Goal: Use online tool/utility: Utilize a website feature to perform a specific function

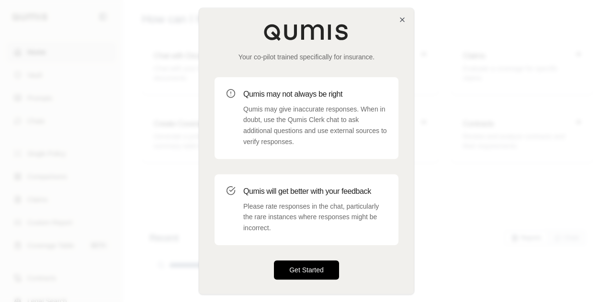
click at [322, 276] on button "Get Started" at bounding box center [306, 269] width 65 height 19
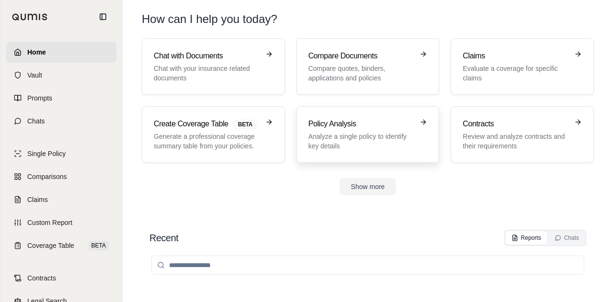
click at [362, 147] on p "Analyze a single policy to identify key details" at bounding box center [361, 141] width 106 height 19
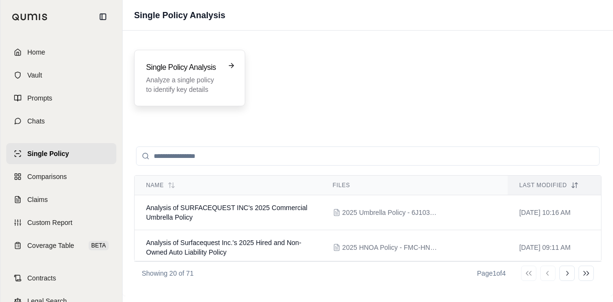
click at [183, 82] on p "Analyze a single policy to identify key details" at bounding box center [183, 84] width 74 height 19
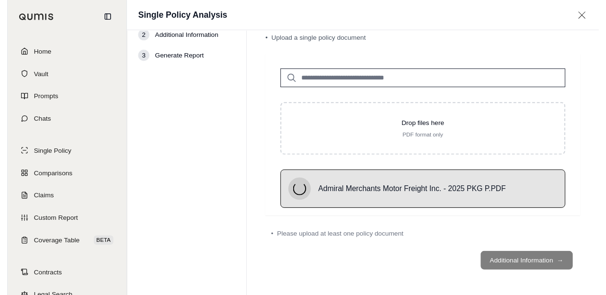
scroll to position [12, 0]
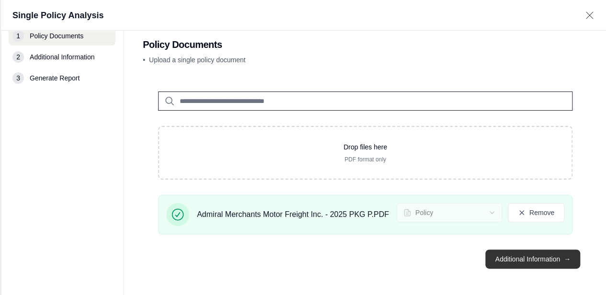
click at [535, 258] on button "Additional Information →" at bounding box center [532, 258] width 94 height 19
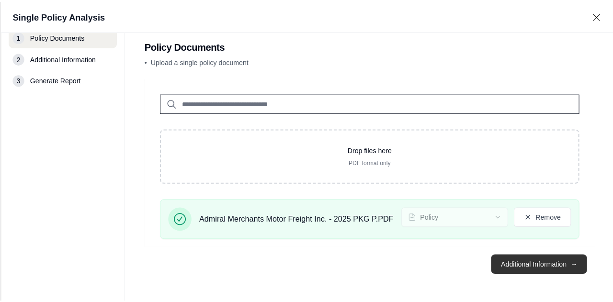
scroll to position [0, 0]
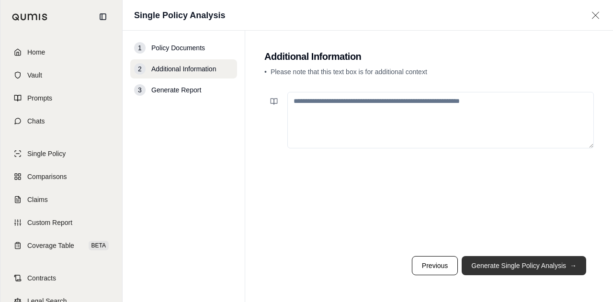
click at [521, 263] on button "Generate Single Policy Analysis →" at bounding box center [524, 265] width 124 height 19
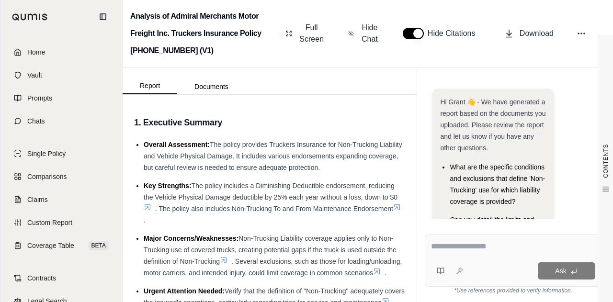
scroll to position [93, 0]
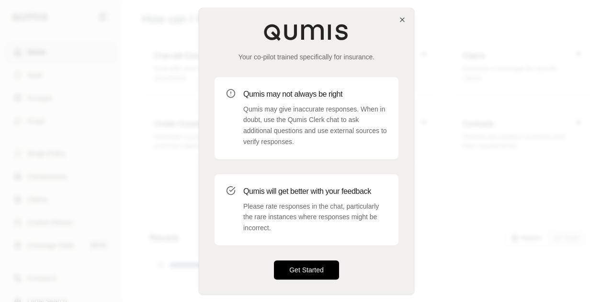
click at [322, 277] on button "Get Started" at bounding box center [306, 269] width 65 height 19
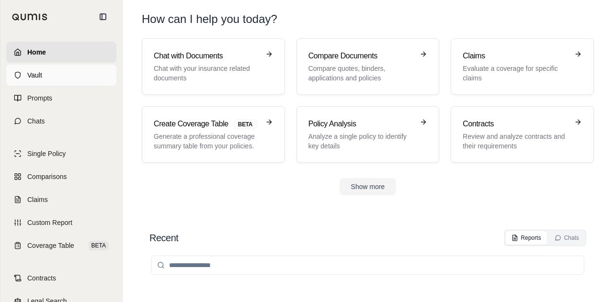
click at [60, 80] on link "Vault" at bounding box center [61, 75] width 110 height 21
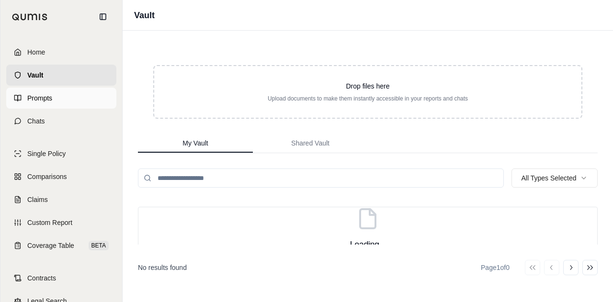
click at [59, 97] on link "Prompts" at bounding box center [61, 98] width 110 height 21
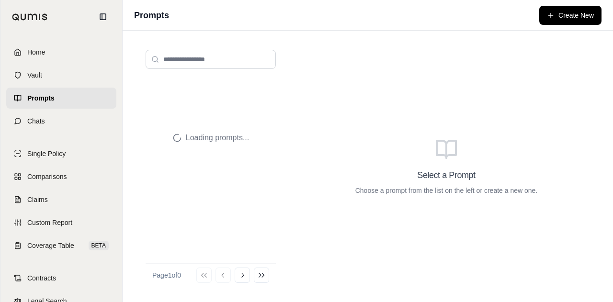
scroll to position [44, 0]
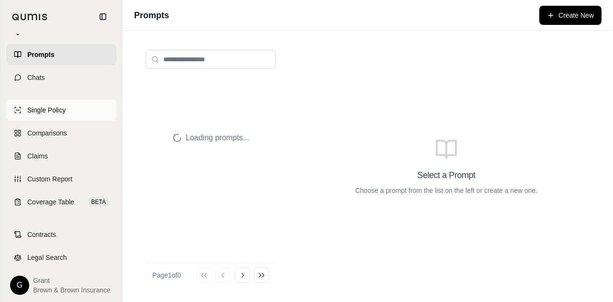
click at [74, 115] on link "Single Policy" at bounding box center [61, 110] width 110 height 21
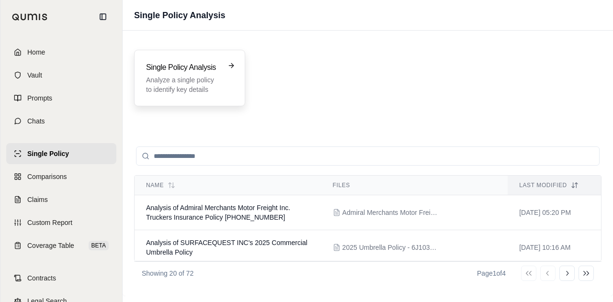
click at [182, 94] on div "Single Policy Analysis Analyze a single policy to identify key details" at bounding box center [189, 78] width 111 height 56
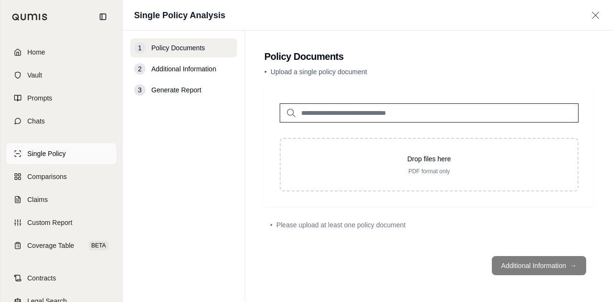
click at [48, 151] on span "Single Policy" at bounding box center [46, 154] width 38 height 10
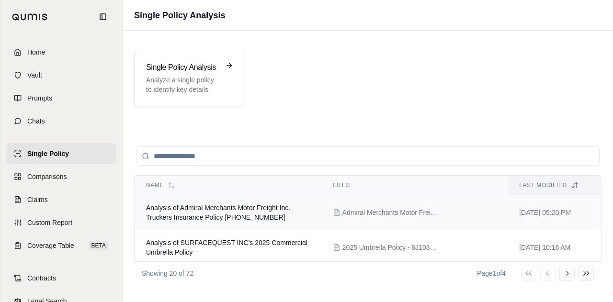
click at [276, 206] on span "Analysis of Admiral Merchants Motor Freight Inc. Truckers Insurance Policy [PHO…" at bounding box center [218, 212] width 144 height 17
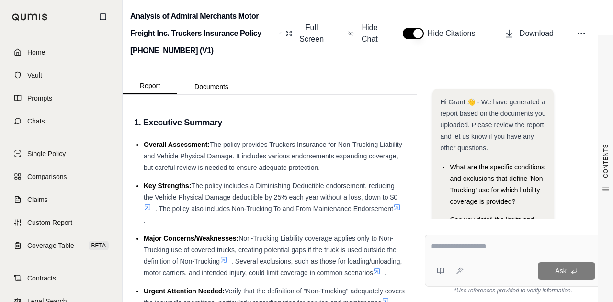
scroll to position [93, 0]
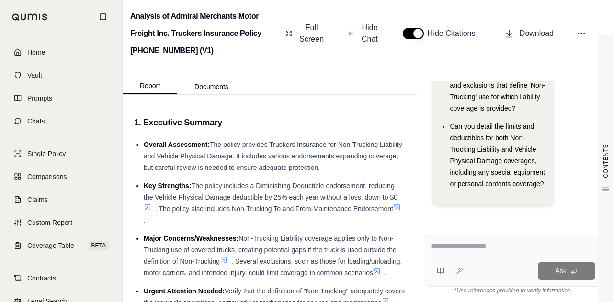
click at [470, 249] on textarea at bounding box center [513, 246] width 164 height 11
click at [438, 243] on textarea at bounding box center [513, 246] width 164 height 11
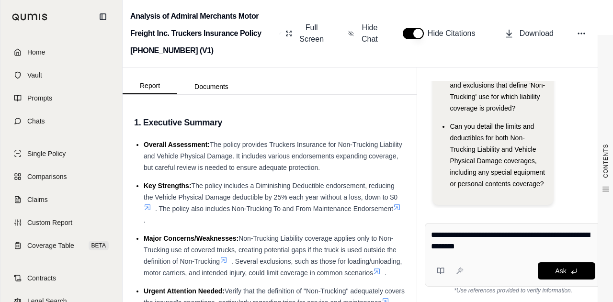
type textarea "**********"
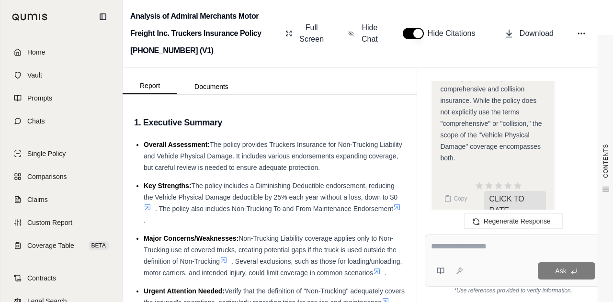
scroll to position [1737, 0]
